Goal: Information Seeking & Learning: Learn about a topic

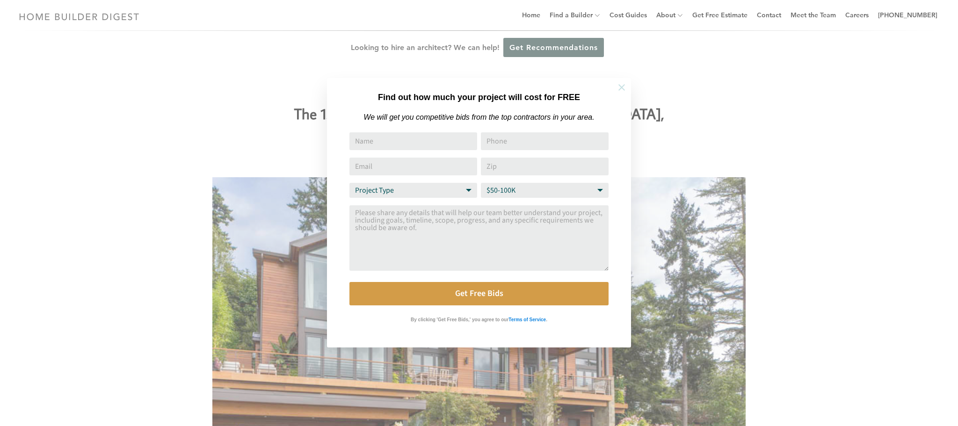
click at [623, 90] on icon at bounding box center [621, 87] width 10 height 10
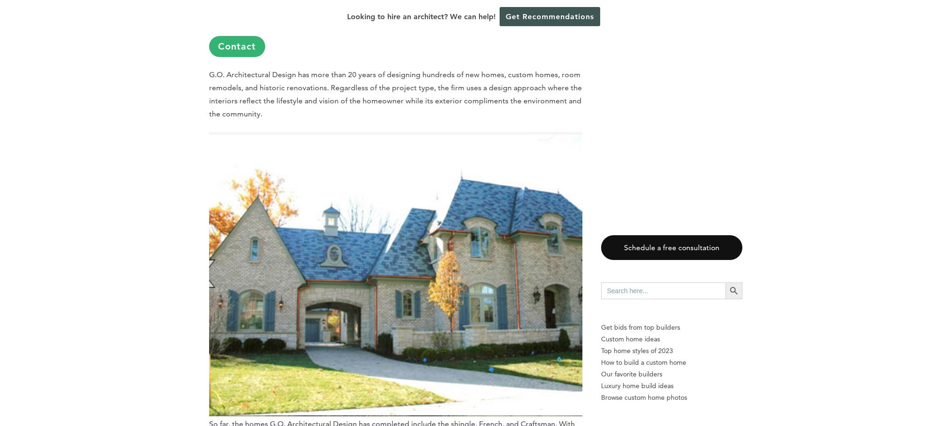
scroll to position [1559, 0]
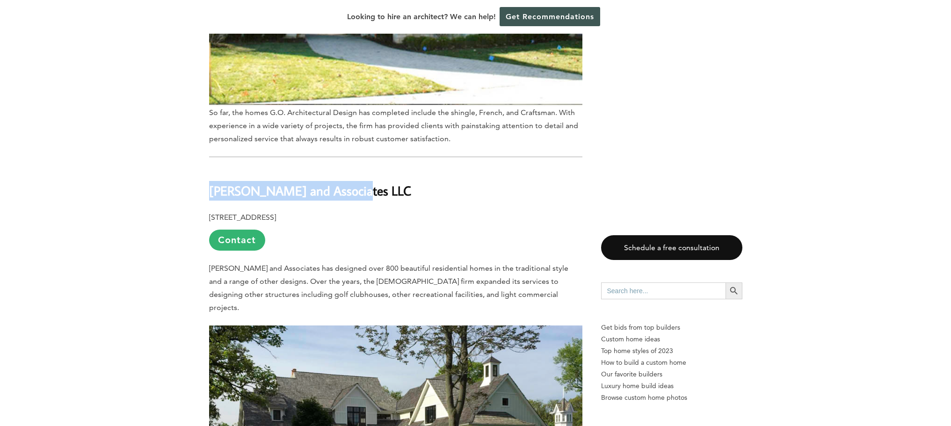
drag, startPoint x: 370, startPoint y: 154, endPoint x: 203, endPoint y: 158, distance: 166.5
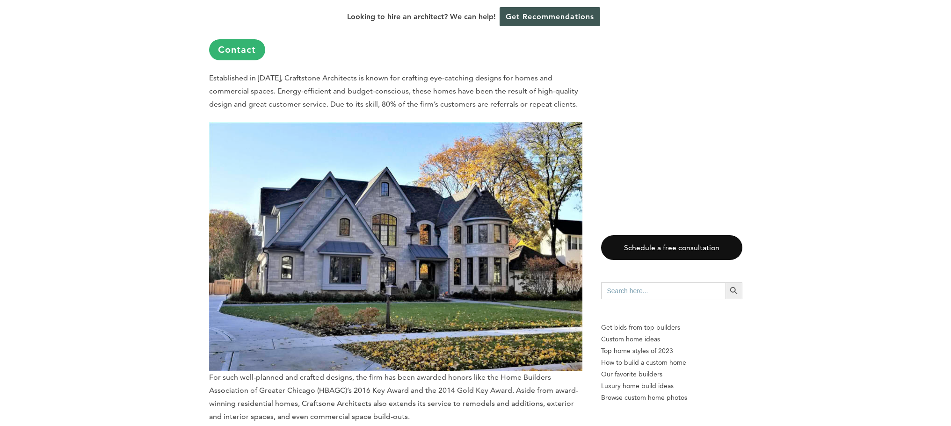
scroll to position [1871, 0]
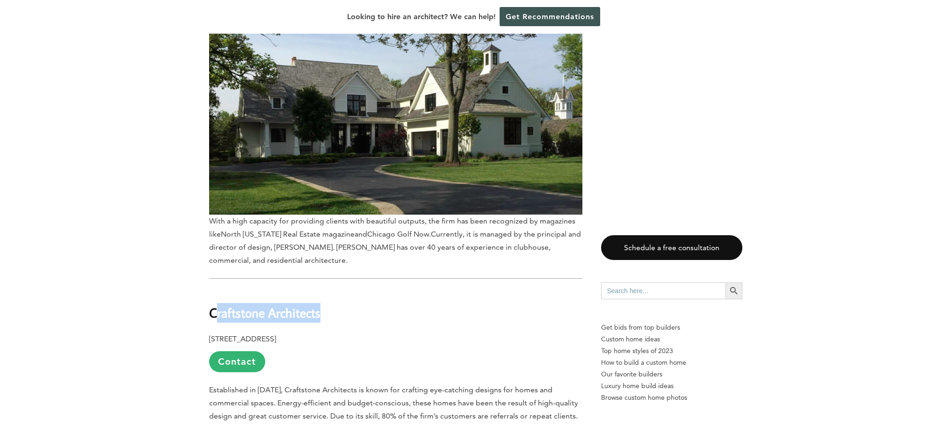
drag, startPoint x: 335, startPoint y: 263, endPoint x: 213, endPoint y: 264, distance: 122.1
click at [213, 290] on h2 "Craftstone Architects" at bounding box center [395, 306] width 373 height 32
click at [213, 304] on b "Craftstone Architects" at bounding box center [264, 312] width 111 height 16
drag, startPoint x: 213, startPoint y: 263, endPoint x: 297, endPoint y: 250, distance: 85.2
click at [292, 290] on h2 "Craftstone Architects" at bounding box center [395, 306] width 373 height 32
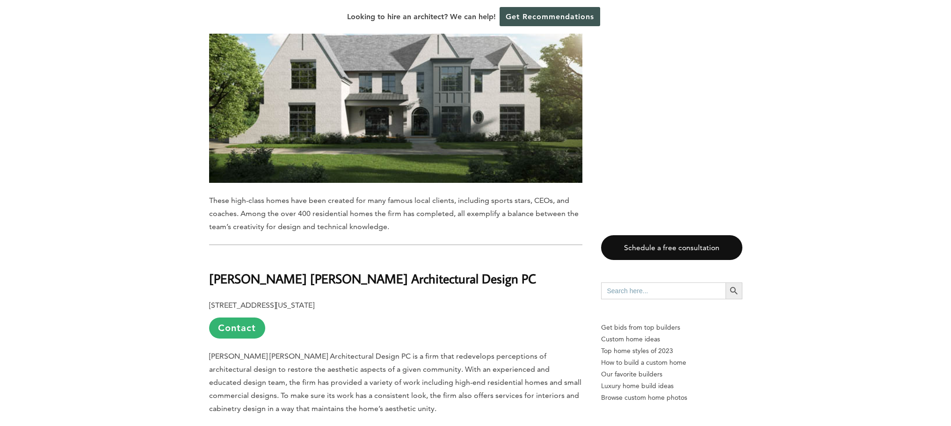
scroll to position [2806, 0]
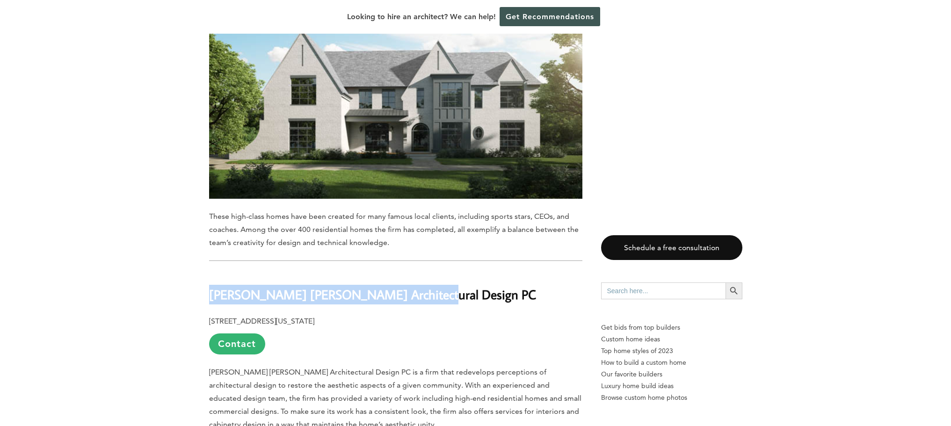
drag, startPoint x: 419, startPoint y: 244, endPoint x: 210, endPoint y: 241, distance: 209.6
click at [210, 272] on h2 "[PERSON_NAME] [PERSON_NAME] Architectural Design PC" at bounding box center [395, 288] width 373 height 32
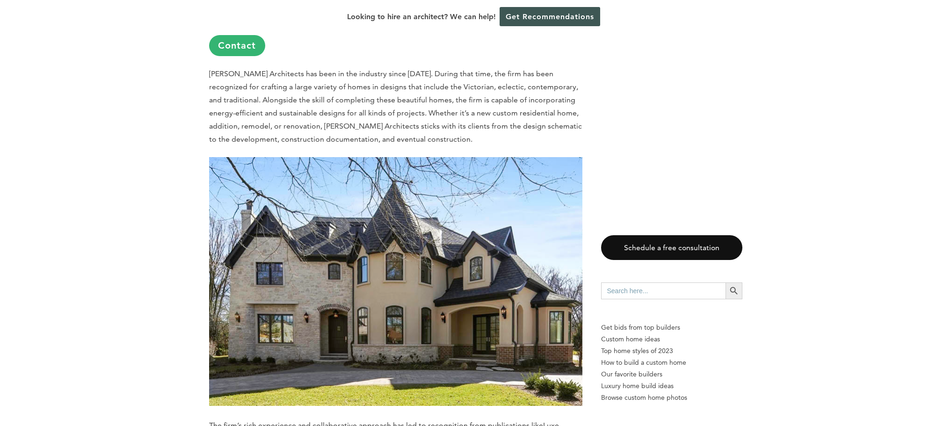
scroll to position [5301, 0]
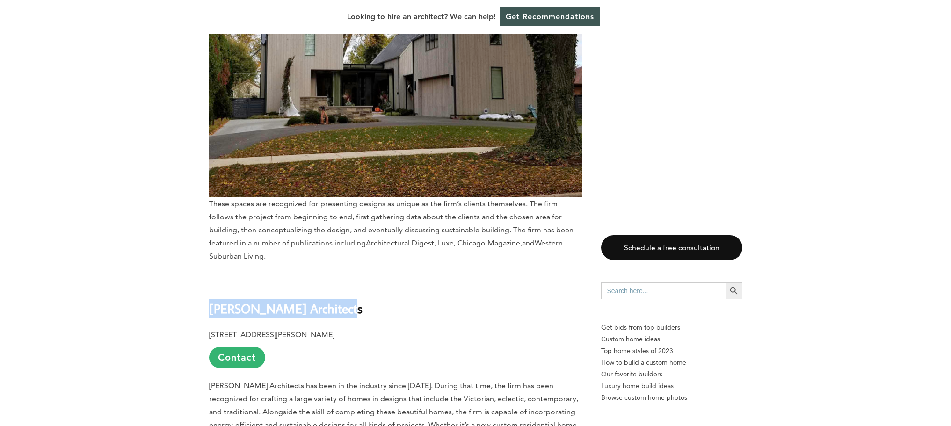
drag, startPoint x: 341, startPoint y: 232, endPoint x: 201, endPoint y: 234, distance: 140.8
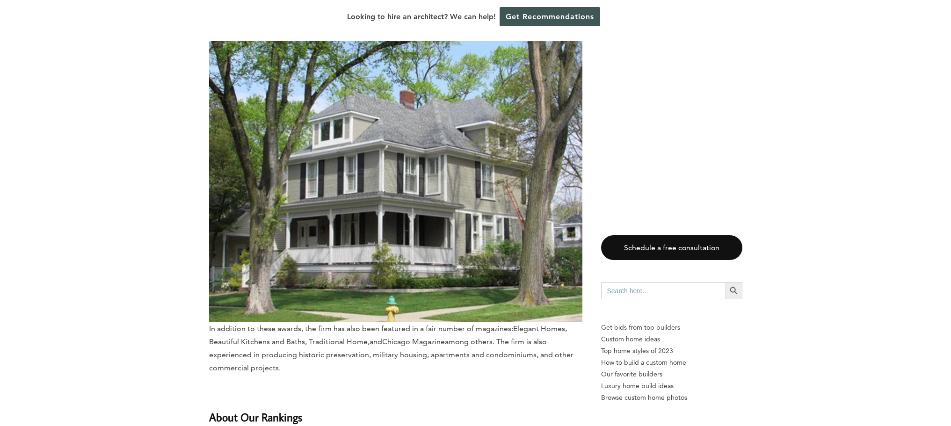
scroll to position [5925, 0]
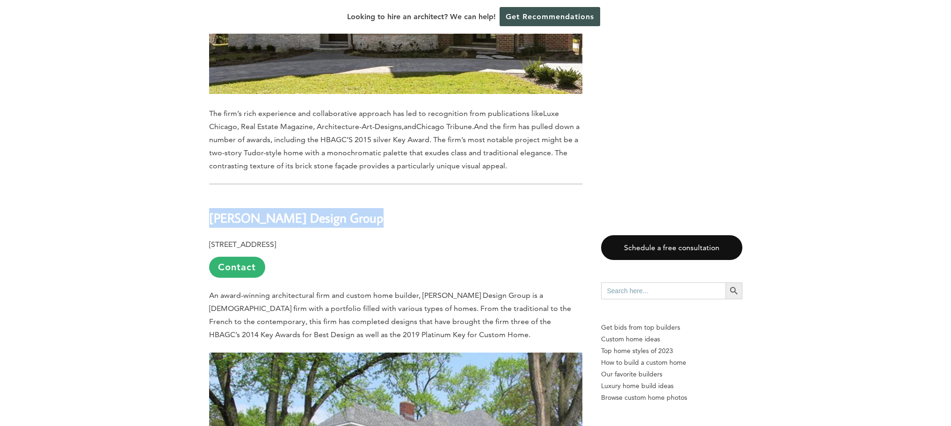
drag, startPoint x: 358, startPoint y: 148, endPoint x: 207, endPoint y: 138, distance: 151.4
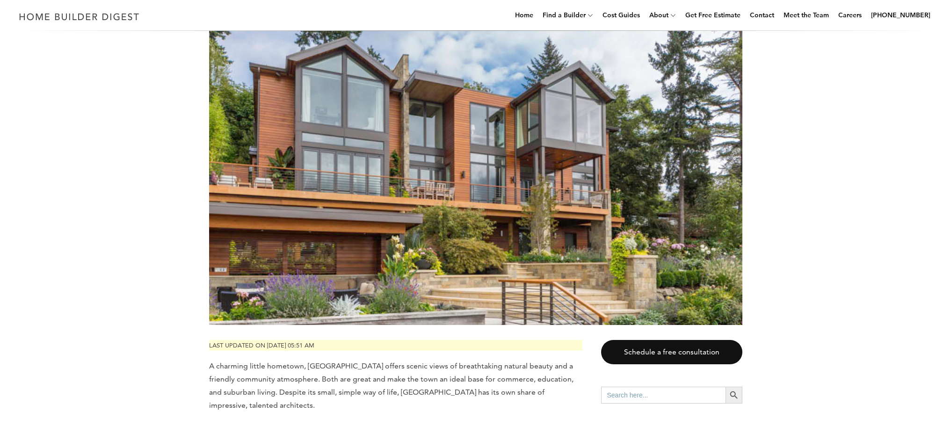
scroll to position [0, 0]
